Goal: Navigation & Orientation: Find specific page/section

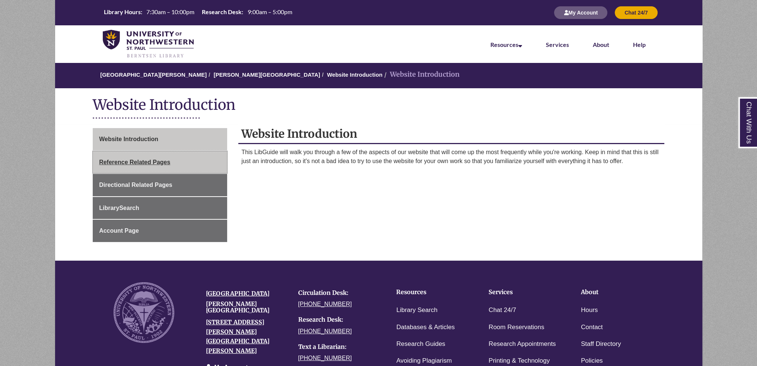
click at [162, 166] on link "Reference Related Pages" at bounding box center [160, 162] width 134 height 22
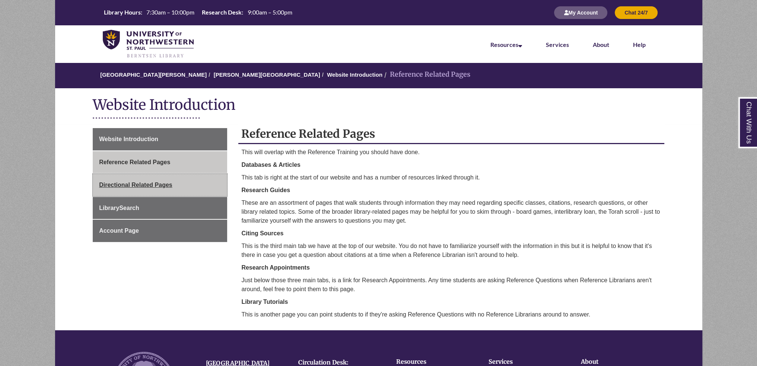
click at [171, 180] on link "Directional Related Pages" at bounding box center [160, 185] width 134 height 22
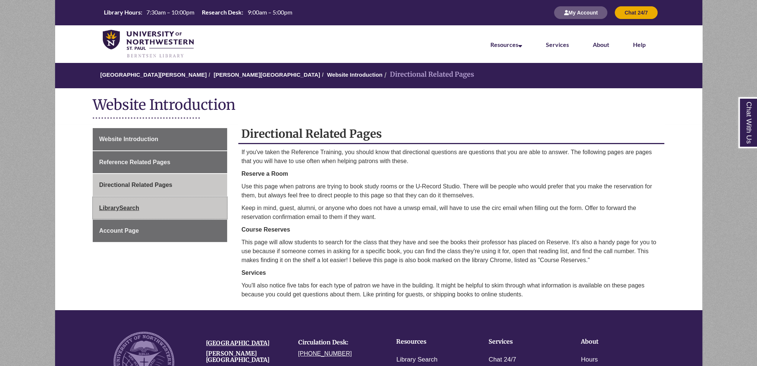
click at [176, 209] on link "LibrarySearch" at bounding box center [160, 208] width 134 height 22
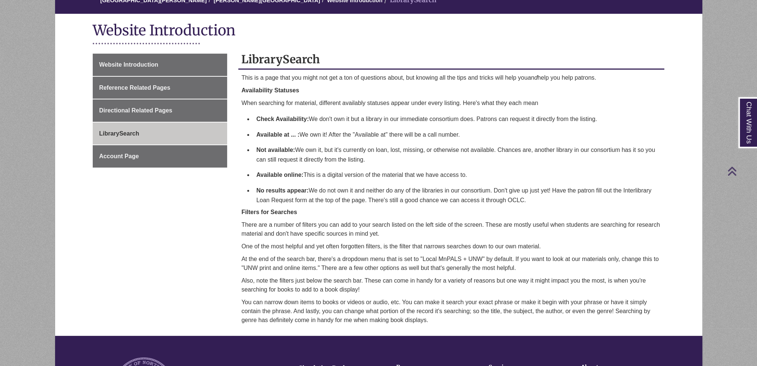
scroll to position [37, 0]
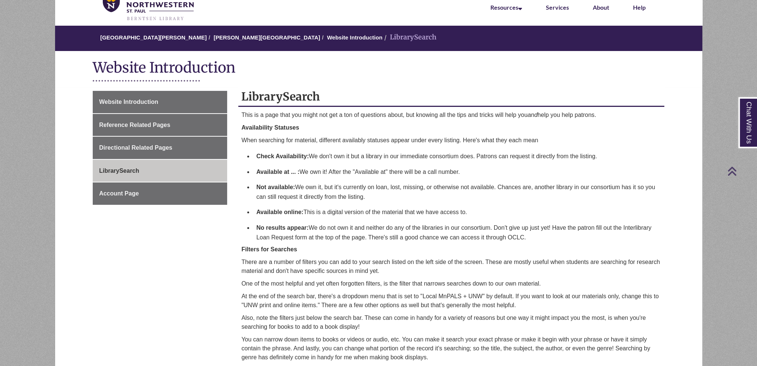
click at [203, 205] on div "Website Introduction Reference Related Pages Directional Related Pages LibraryS…" at bounding box center [160, 157] width 146 height 133
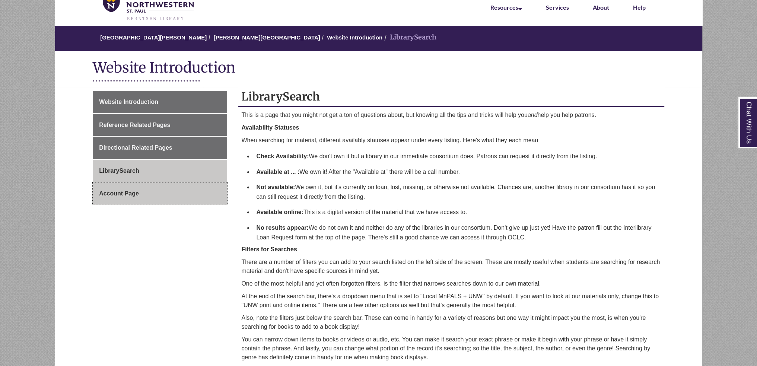
click at [209, 196] on link "Account Page" at bounding box center [160, 193] width 134 height 22
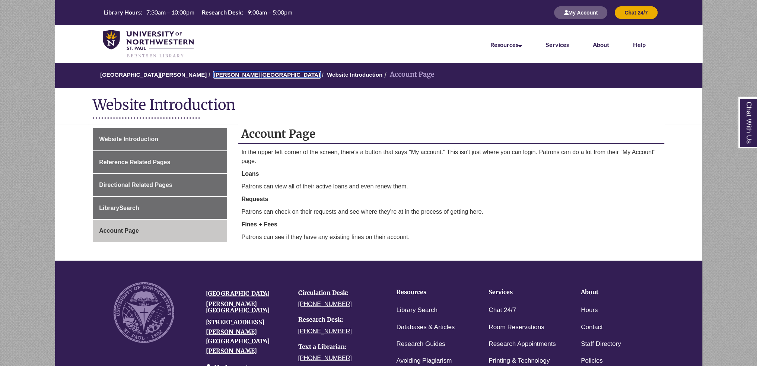
click at [242, 75] on link "[PERSON_NAME][GEOGRAPHIC_DATA]" at bounding box center [267, 75] width 107 height 6
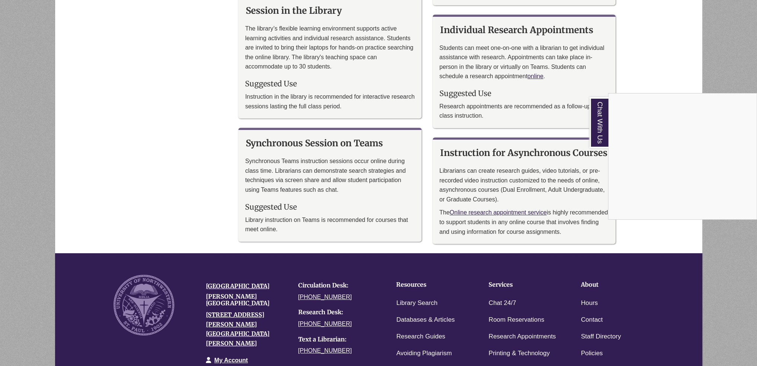
scroll to position [615, 0]
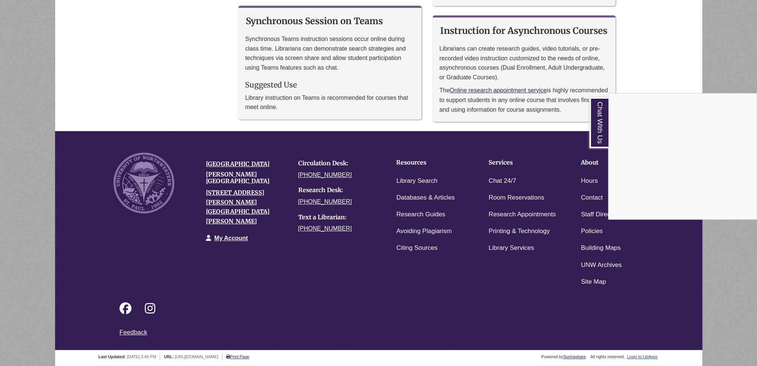
click at [640, 357] on div "Chat With Us" at bounding box center [378, 183] width 757 height 366
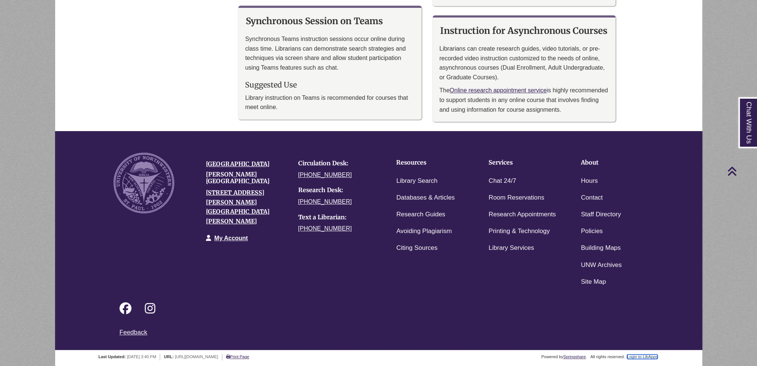
click at [639, 357] on link "Login to LibApps" at bounding box center [642, 357] width 31 height 4
